Goal: Task Accomplishment & Management: Manage account settings

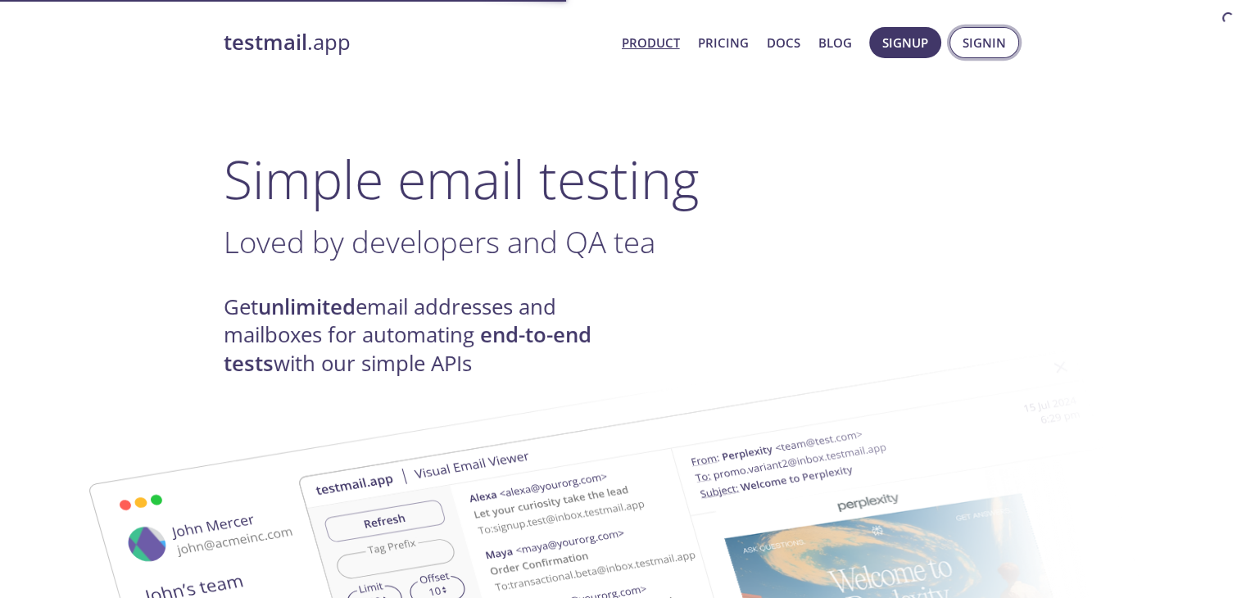
click at [967, 47] on span "Signin" at bounding box center [984, 42] width 43 height 21
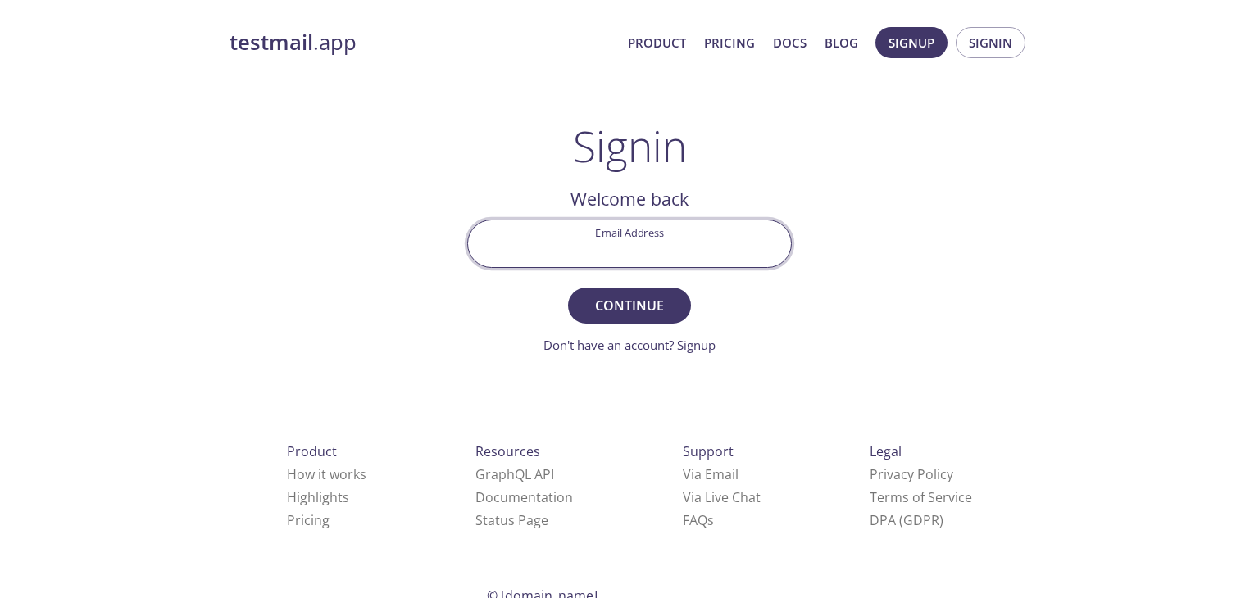
click at [640, 246] on input "Email Address" at bounding box center [629, 243] width 323 height 47
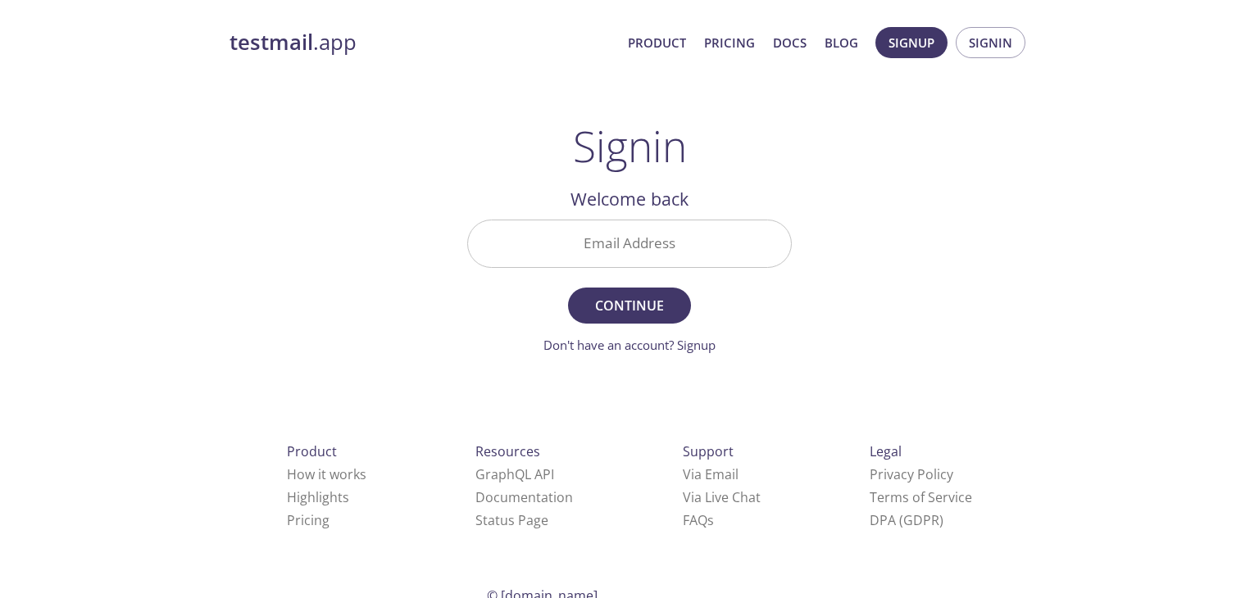
click at [970, 290] on div "testmail .app Product Pricing Docs Blog Signup Signin Signin Welcome back Email…" at bounding box center [629, 357] width 839 height 683
click at [688, 352] on link "Don't have an account? Signup" at bounding box center [629, 345] width 172 height 16
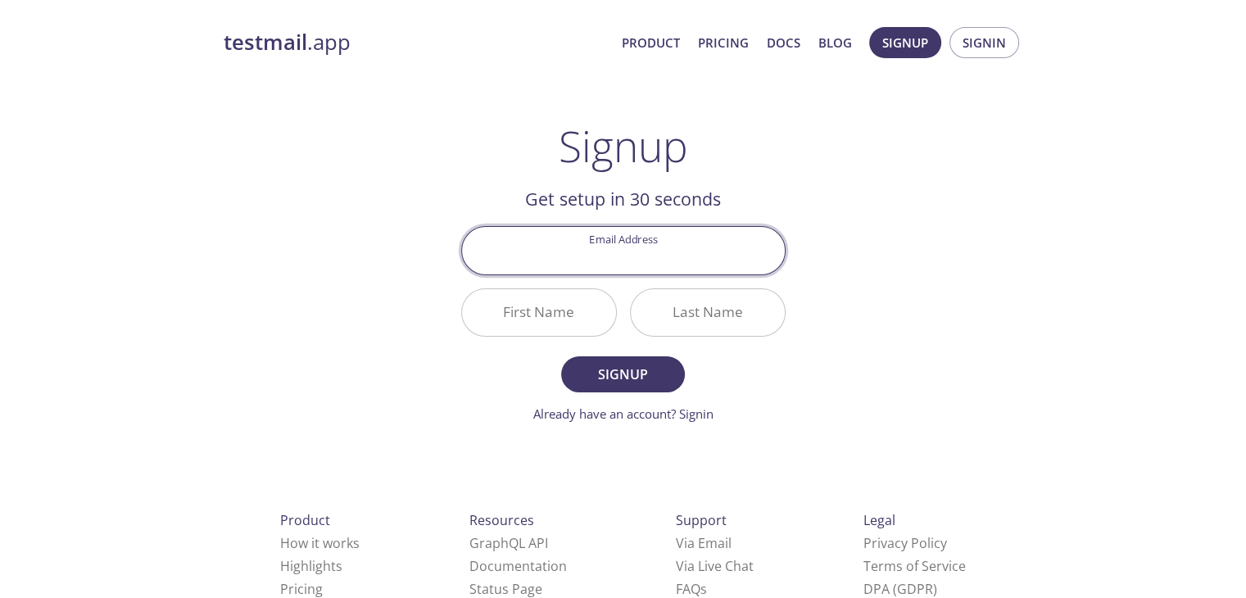
click at [610, 261] on input "Email Address" at bounding box center [623, 250] width 323 height 47
type input "[EMAIL_ADDRESS][DOMAIN_NAME]"
click at [508, 309] on input "First Name" at bounding box center [539, 312] width 154 height 47
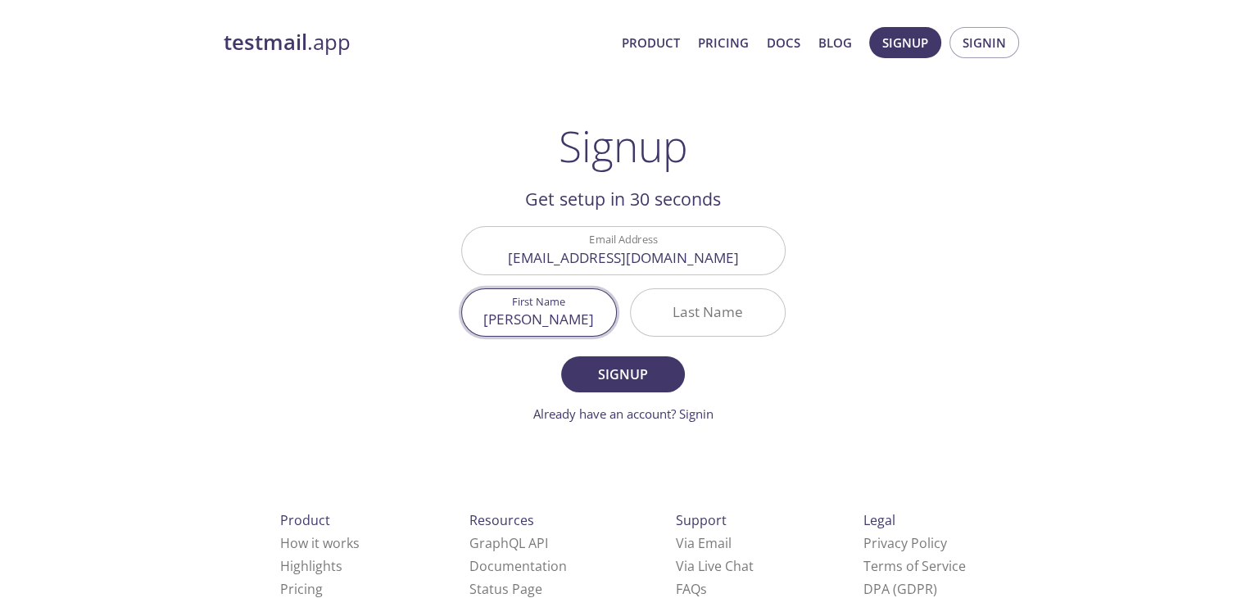
type input "[PERSON_NAME]"
click at [682, 305] on input "Last Name" at bounding box center [708, 312] width 154 height 47
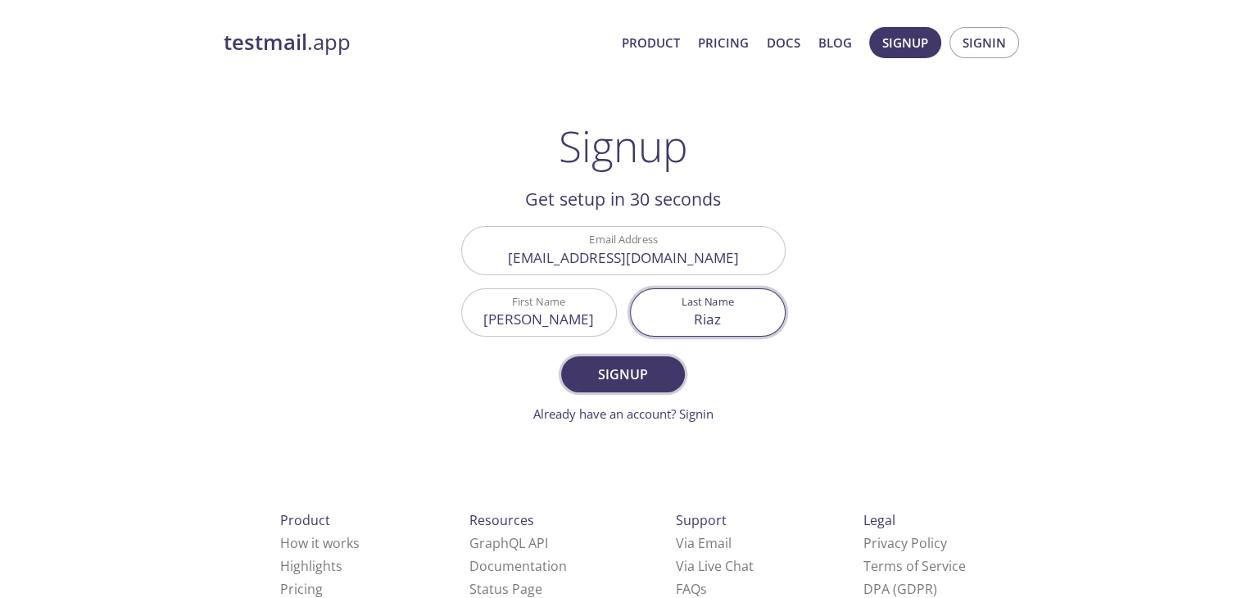
type input "Riaz"
click at [652, 378] on span "Signup" at bounding box center [622, 374] width 87 height 23
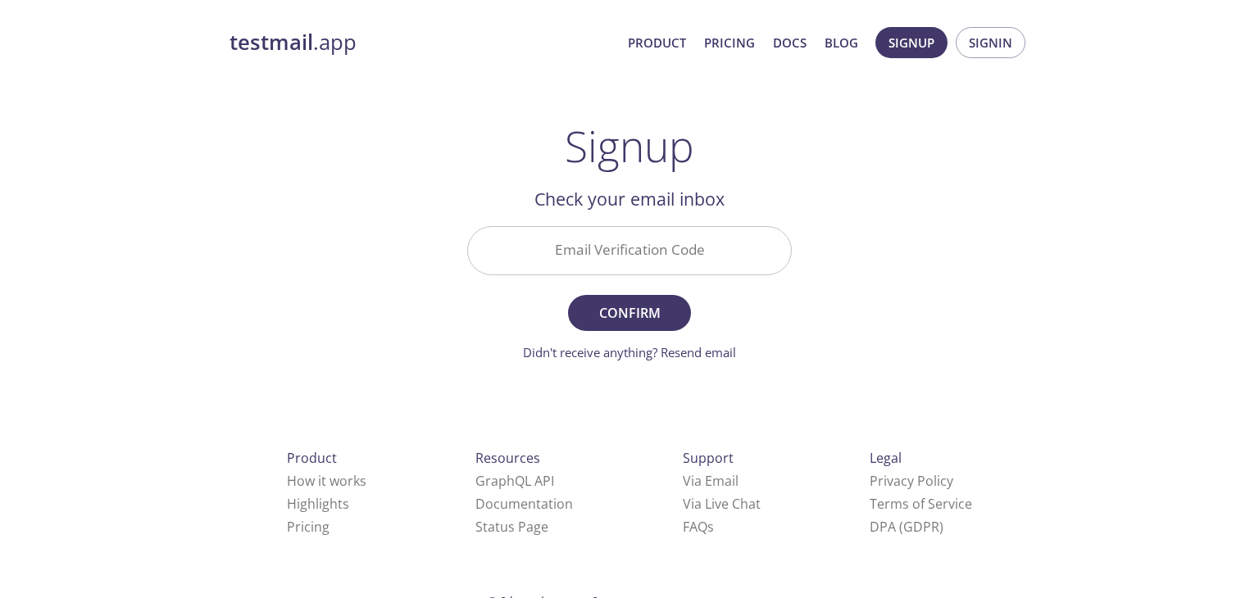
click at [631, 250] on input "Email Verification Code" at bounding box center [629, 250] width 323 height 47
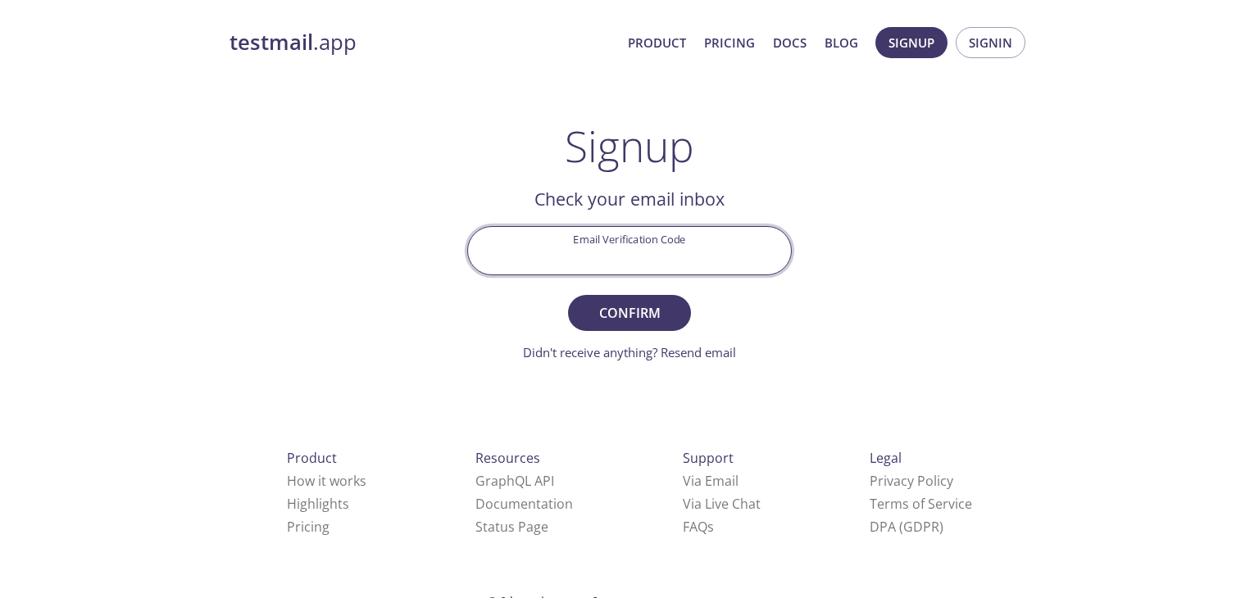
paste input "A34F5WU"
type input "A34F5WU"
click at [659, 306] on span "Confirm" at bounding box center [629, 313] width 87 height 23
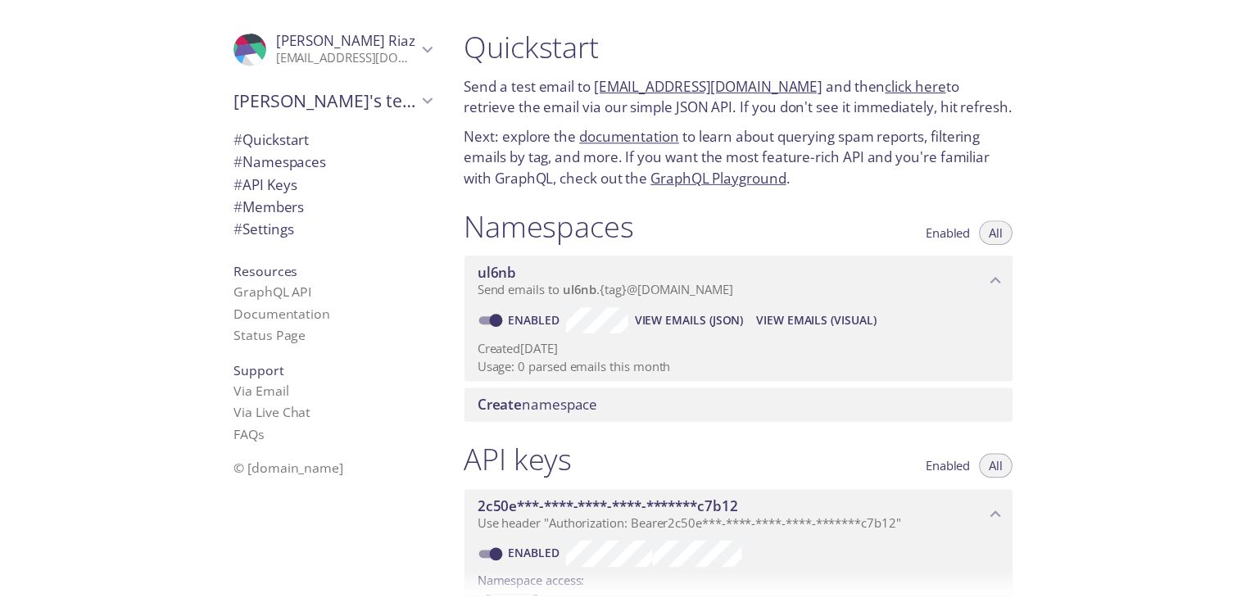
scroll to position [567, 0]
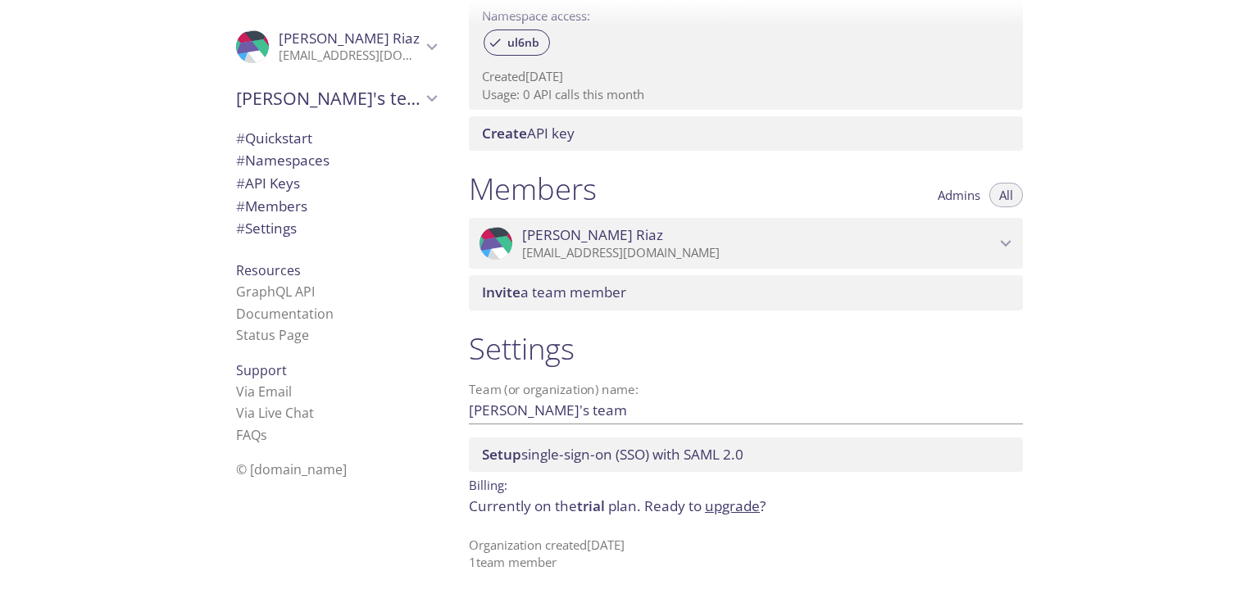
click at [719, 510] on link "upgrade" at bounding box center [732, 506] width 55 height 19
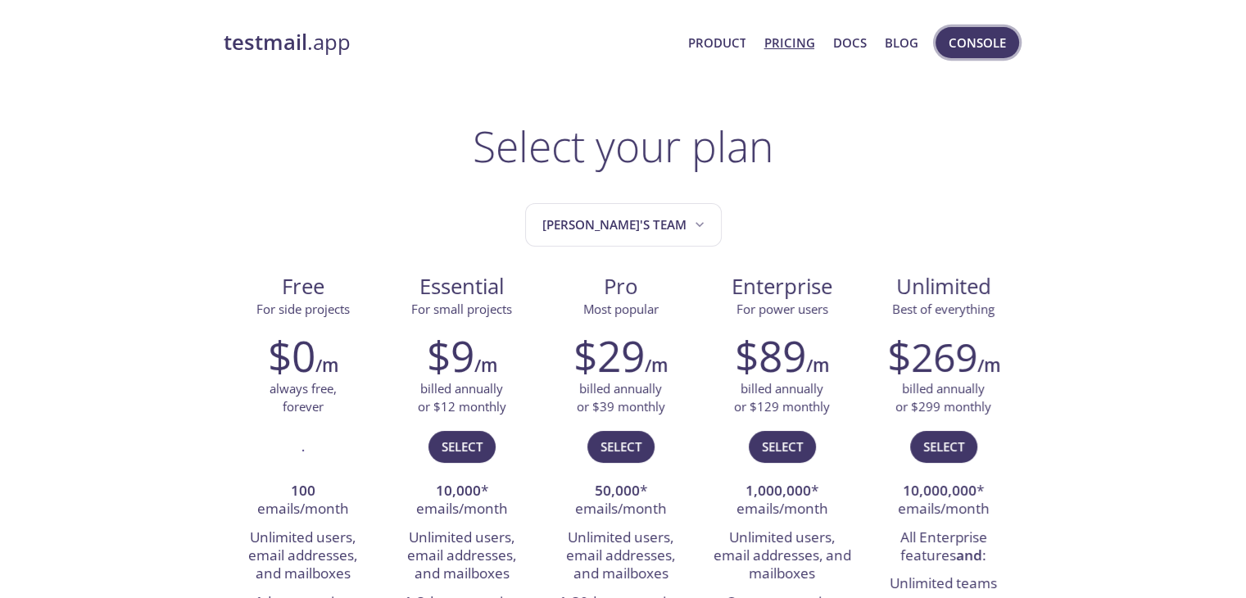
click at [940, 34] on button "Console" at bounding box center [978, 42] width 84 height 31
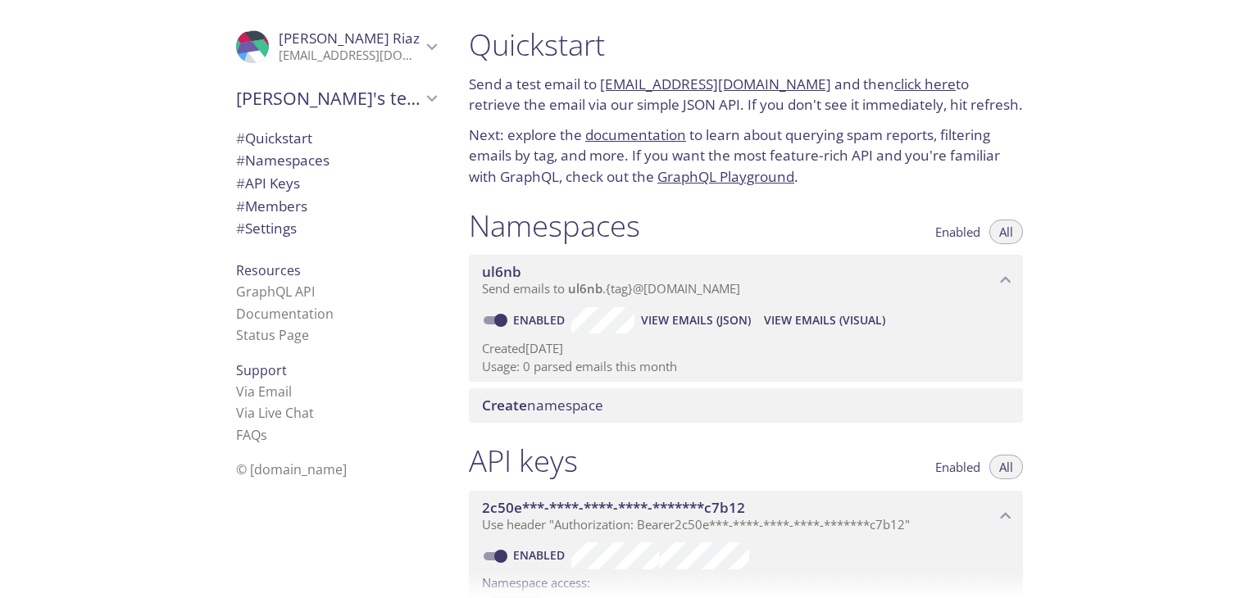
scroll to position [567, 0]
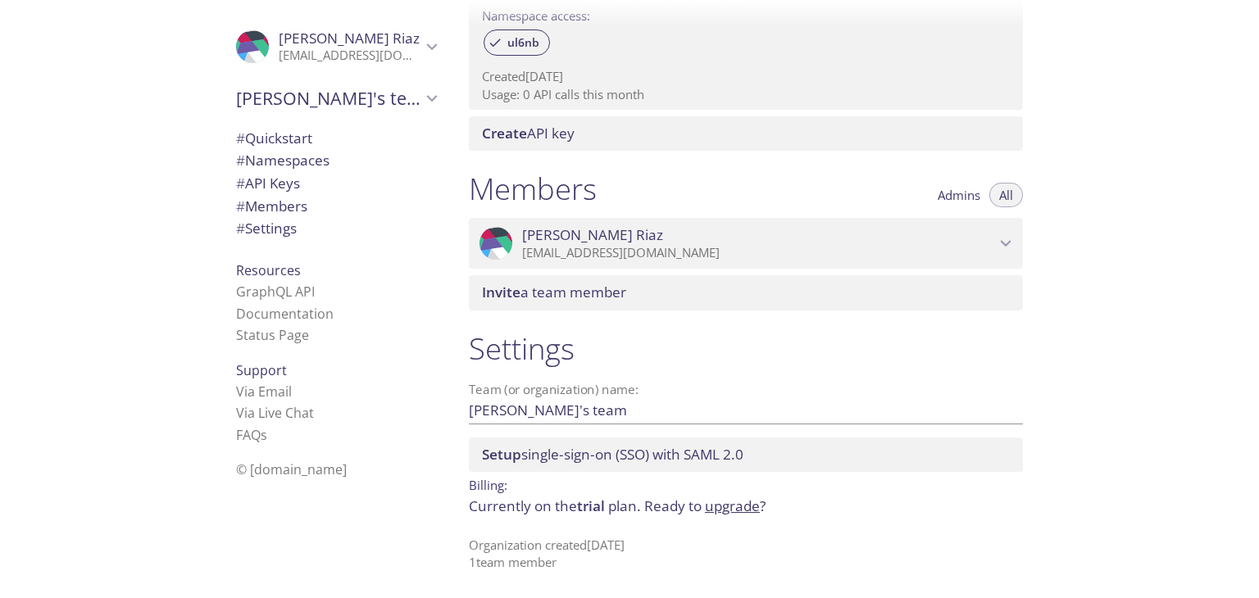
click at [908, 253] on p "[EMAIL_ADDRESS][DOMAIN_NAME]" at bounding box center [758, 253] width 473 height 16
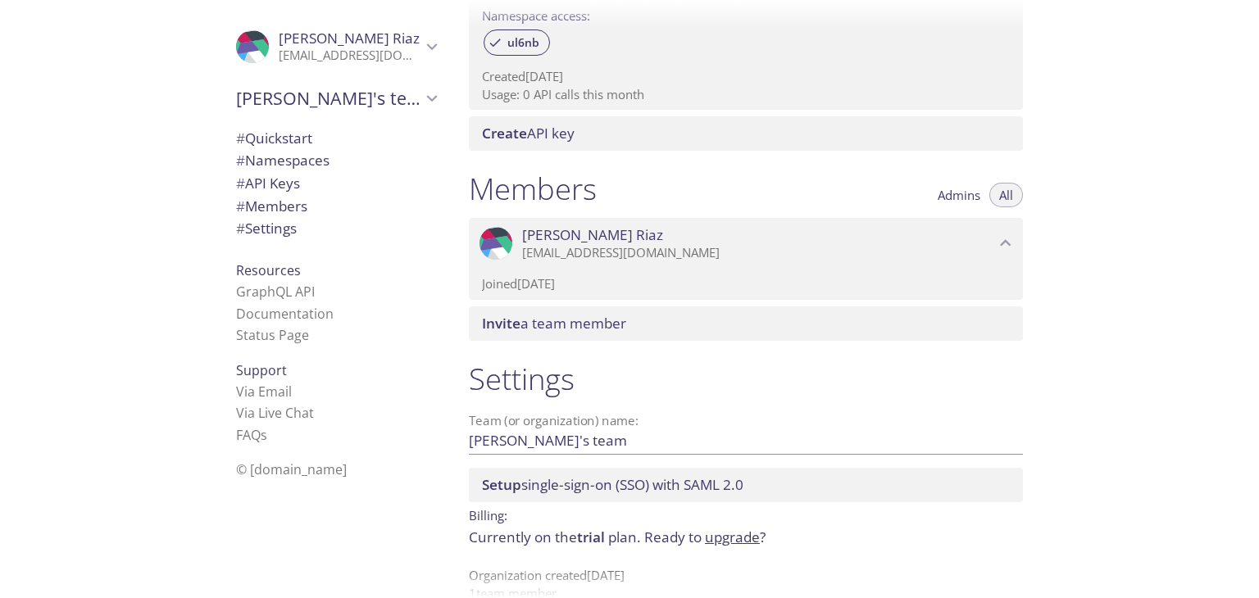
click at [908, 253] on p "[EMAIL_ADDRESS][DOMAIN_NAME]" at bounding box center [758, 253] width 473 height 16
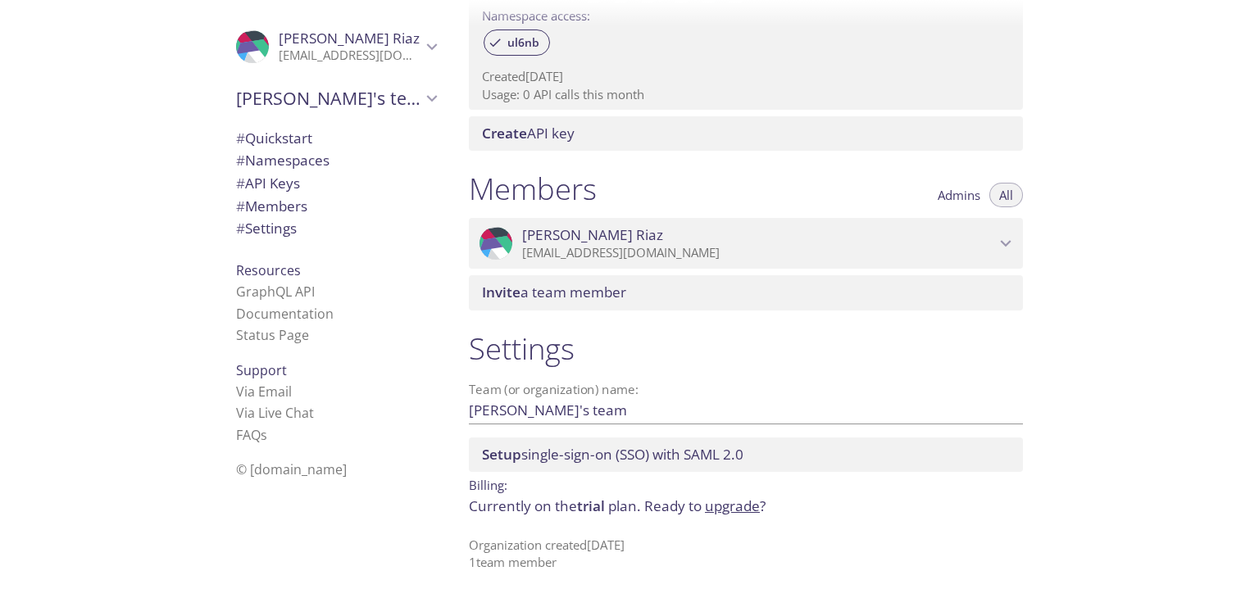
click at [966, 204] on button "Admins" at bounding box center [959, 195] width 62 height 25
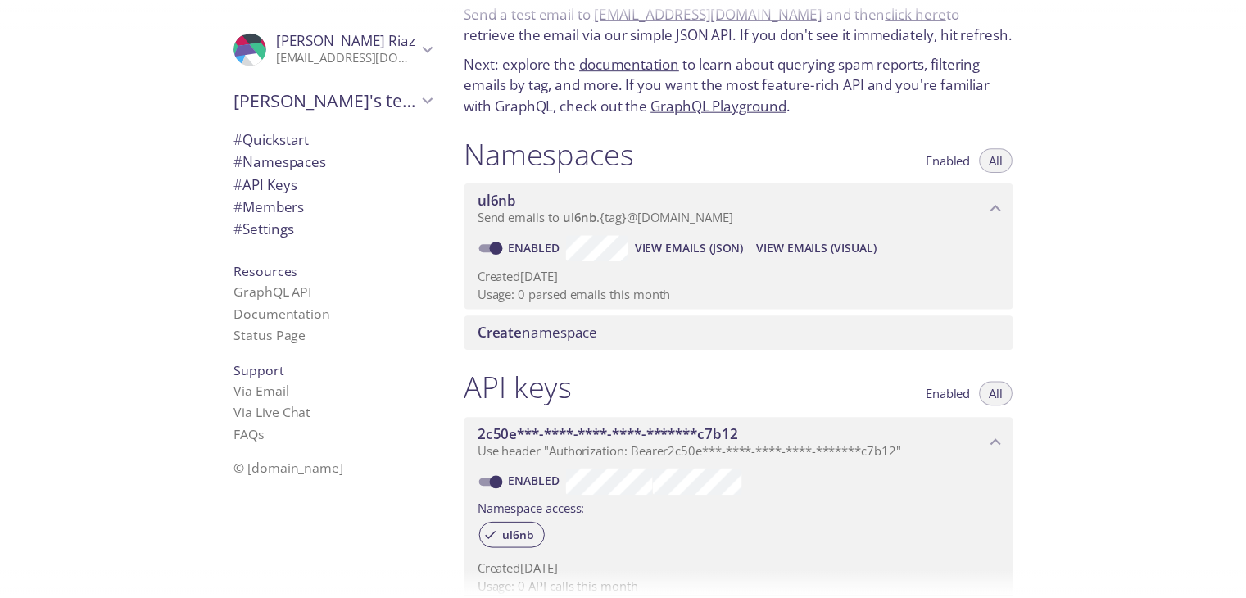
scroll to position [0, 0]
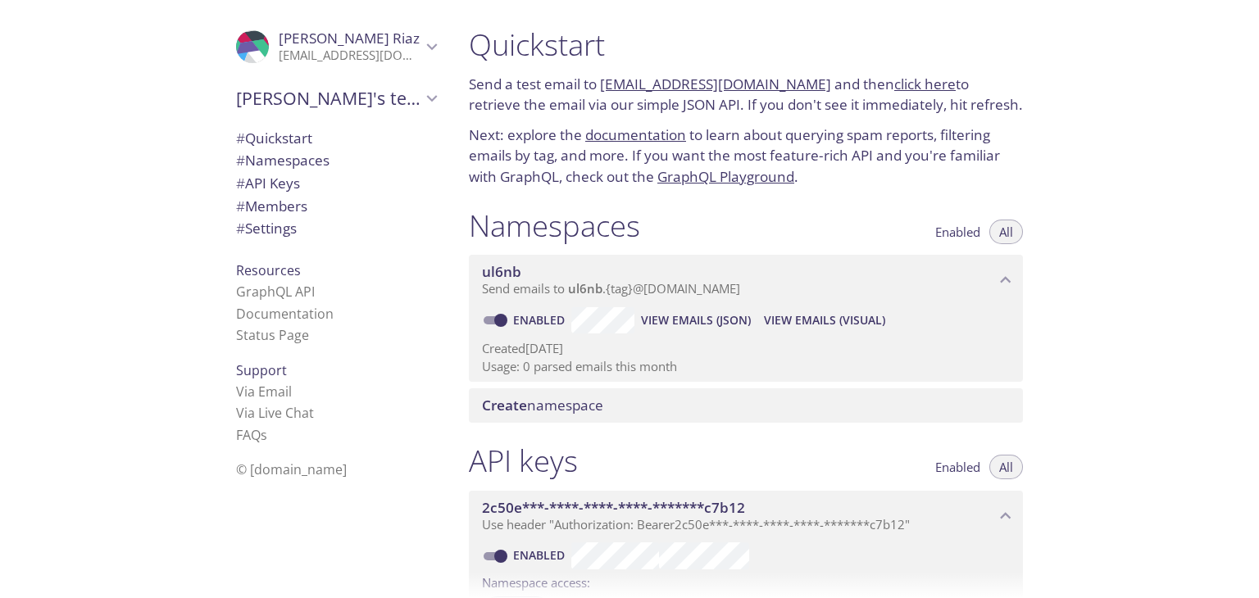
click at [382, 99] on span "[PERSON_NAME]'s team" at bounding box center [328, 98] width 185 height 23
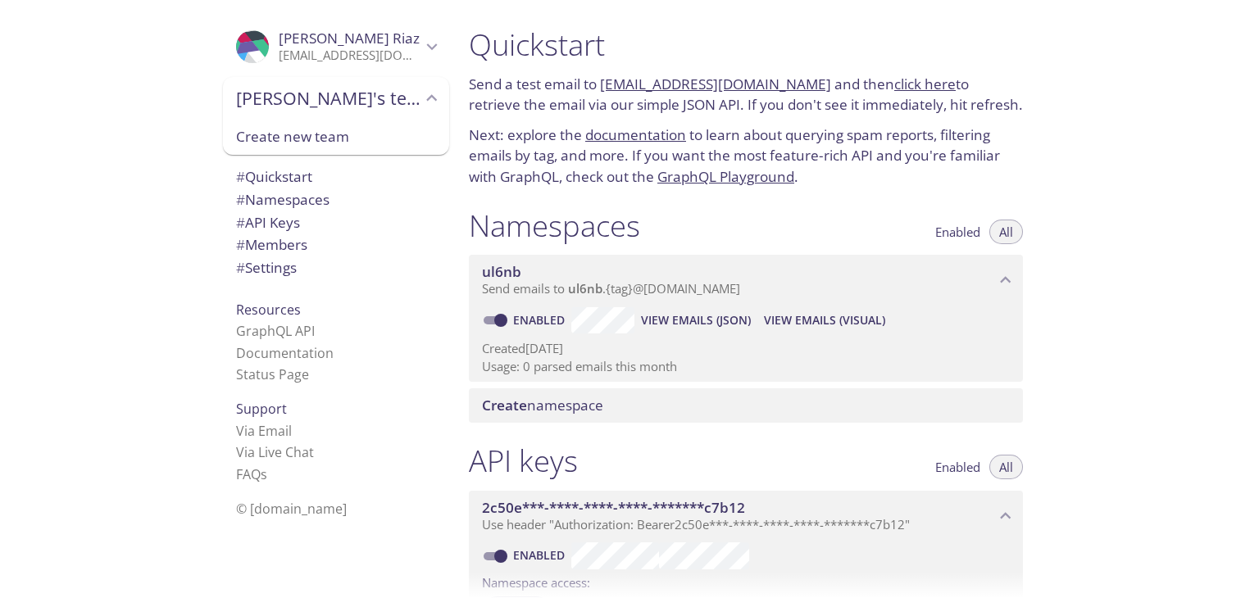
click at [402, 40] on span "[PERSON_NAME]" at bounding box center [350, 38] width 143 height 18
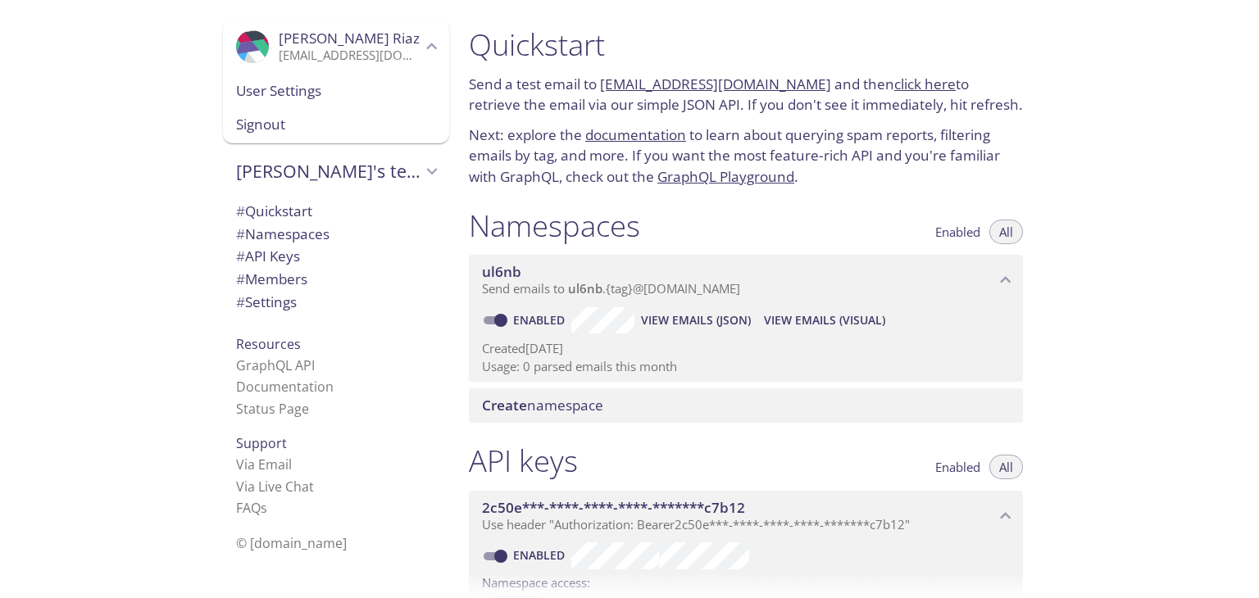
click at [296, 78] on div "User Settings" at bounding box center [336, 91] width 226 height 34
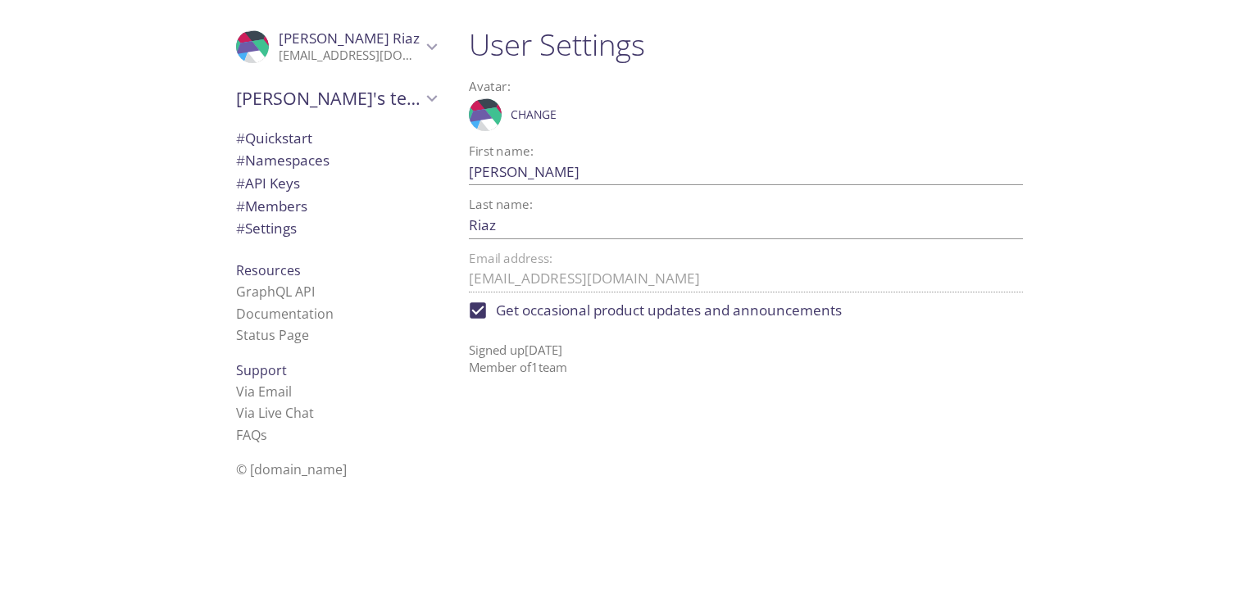
click at [382, 57] on p "[EMAIL_ADDRESS][DOMAIN_NAME]" at bounding box center [350, 56] width 143 height 16
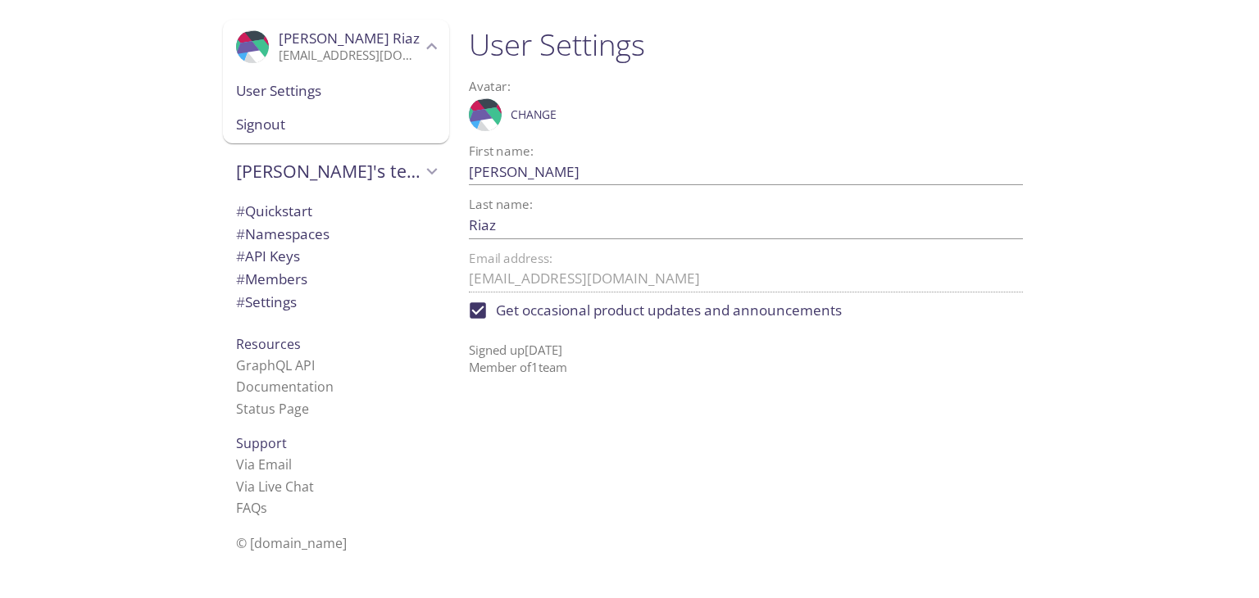
click at [298, 134] on span "Signout" at bounding box center [336, 124] width 200 height 21
